Goal: Task Accomplishment & Management: Manage account settings

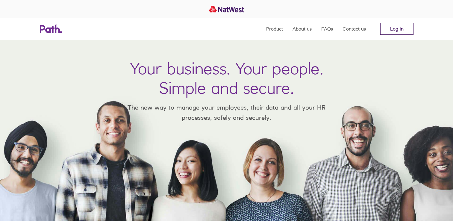
click at [399, 28] on link "Log in" at bounding box center [397, 29] width 33 height 12
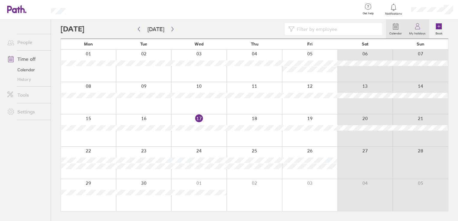
click at [420, 29] on icon at bounding box center [417, 26] width 7 height 7
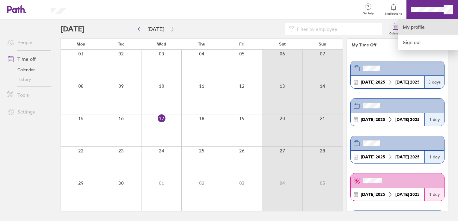
click at [417, 28] on link "My profile" at bounding box center [428, 26] width 60 height 15
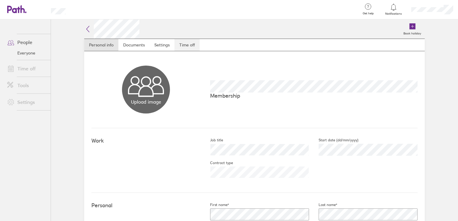
click at [182, 42] on link "Time off" at bounding box center [186, 45] width 25 height 12
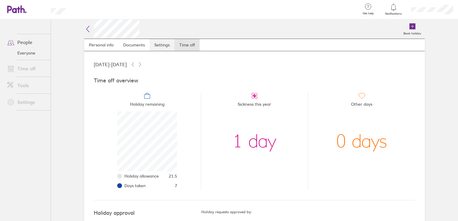
click at [166, 44] on link "Settings" at bounding box center [162, 45] width 25 height 12
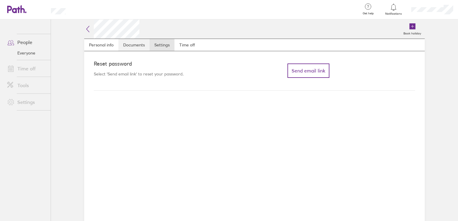
click at [135, 44] on link "Documents" at bounding box center [133, 45] width 31 height 12
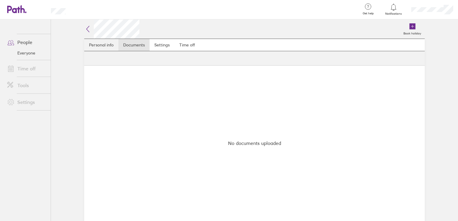
click at [104, 49] on link "Personal info" at bounding box center [101, 45] width 34 height 12
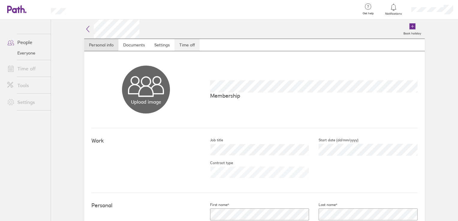
click at [194, 41] on link "Time off" at bounding box center [186, 45] width 25 height 12
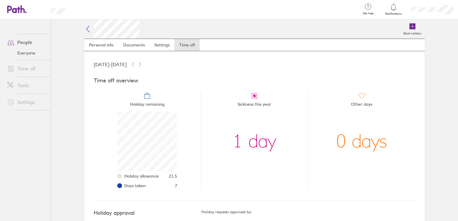
scroll to position [60, 60]
click at [135, 64] on icon at bounding box center [132, 64] width 5 height 5
click at [142, 64] on icon at bounding box center [140, 64] width 5 height 5
click at [410, 29] on icon at bounding box center [412, 26] width 6 height 6
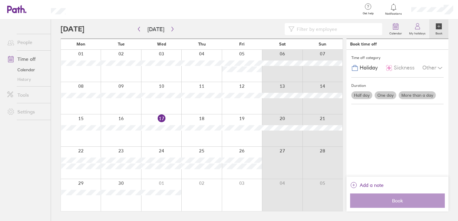
click at [76, 176] on div at bounding box center [81, 163] width 40 height 32
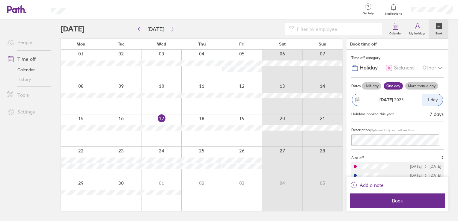
scroll to position [6, 0]
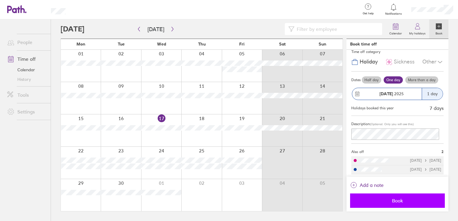
click at [390, 197] on button "Book" at bounding box center [397, 201] width 95 height 14
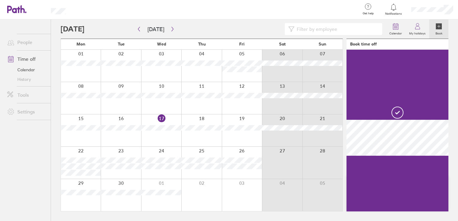
scroll to position [0, 0]
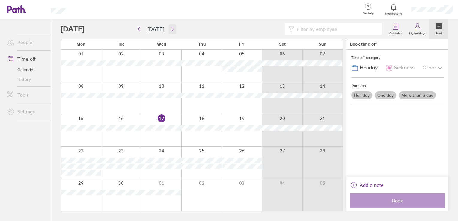
click at [171, 31] on button "button" at bounding box center [172, 29] width 7 height 10
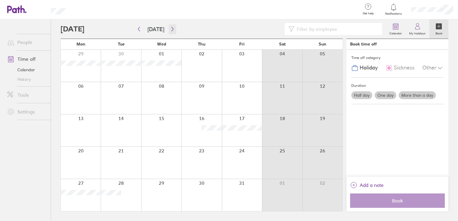
click at [171, 32] on button "button" at bounding box center [172, 29] width 7 height 10
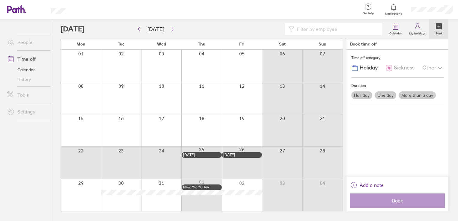
drag, startPoint x: 73, startPoint y: 168, endPoint x: 154, endPoint y: 166, distance: 80.9
click at [154, 166] on div at bounding box center [202, 163] width 282 height 32
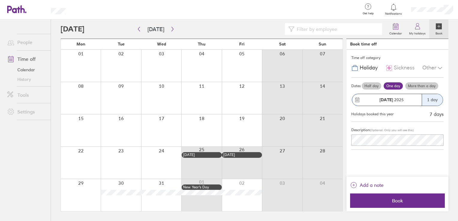
click at [415, 85] on label "More than a day" at bounding box center [421, 85] width 33 height 7
click at [0, 0] on input "More than a day" at bounding box center [0, 0] width 0 height 0
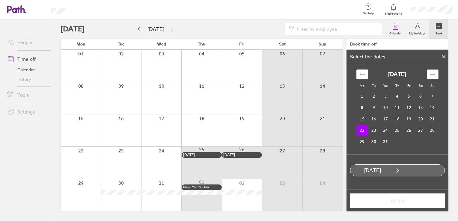
click at [435, 73] on div "Move forward to switch to the next month." at bounding box center [433, 75] width 12 height 10
click at [408, 94] on td "2" at bounding box center [409, 95] width 12 height 11
click at [392, 201] on span "Select" at bounding box center [397, 200] width 86 height 5
